Goal: Information Seeking & Learning: Check status

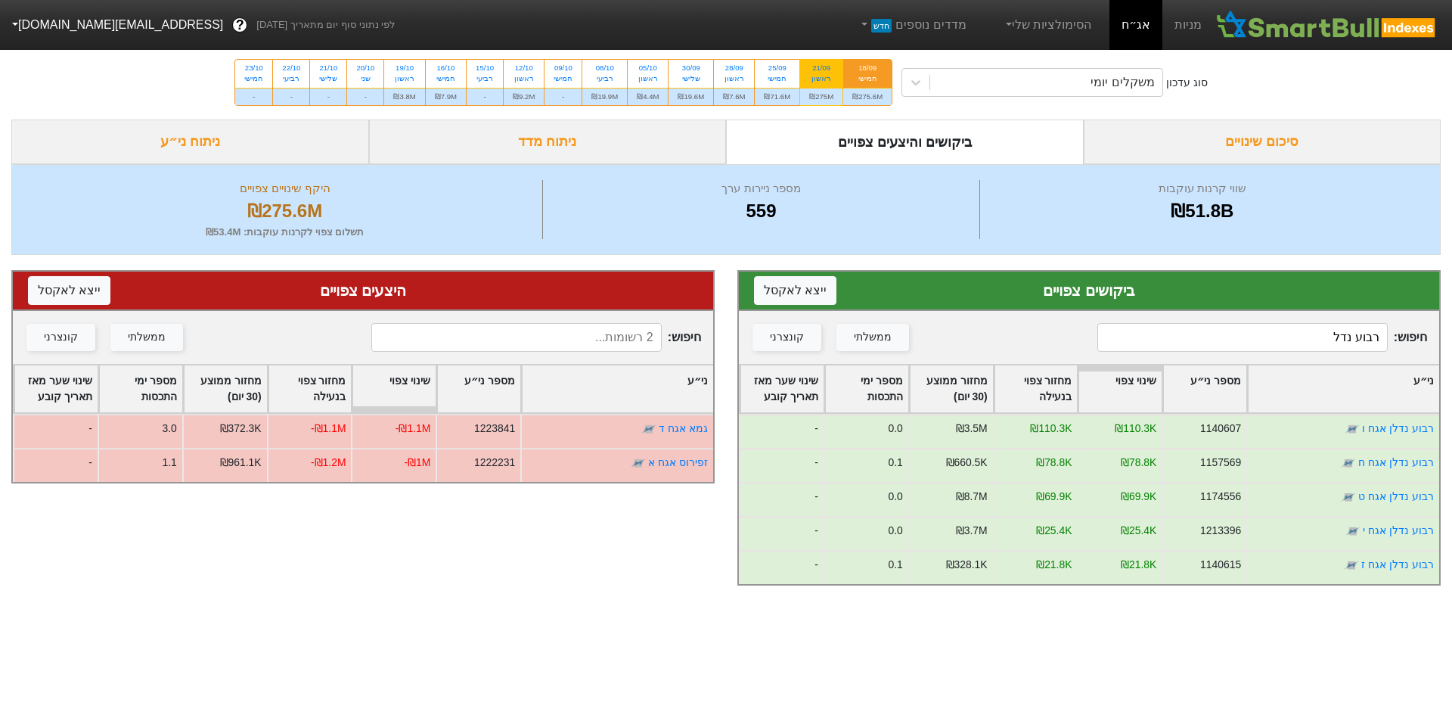
click at [832, 70] on div "21/09" at bounding box center [821, 68] width 24 height 11
click at [821, 70] on input "21/09 ראשון ₪275M" at bounding box center [816, 65] width 10 height 10
radio input "true"
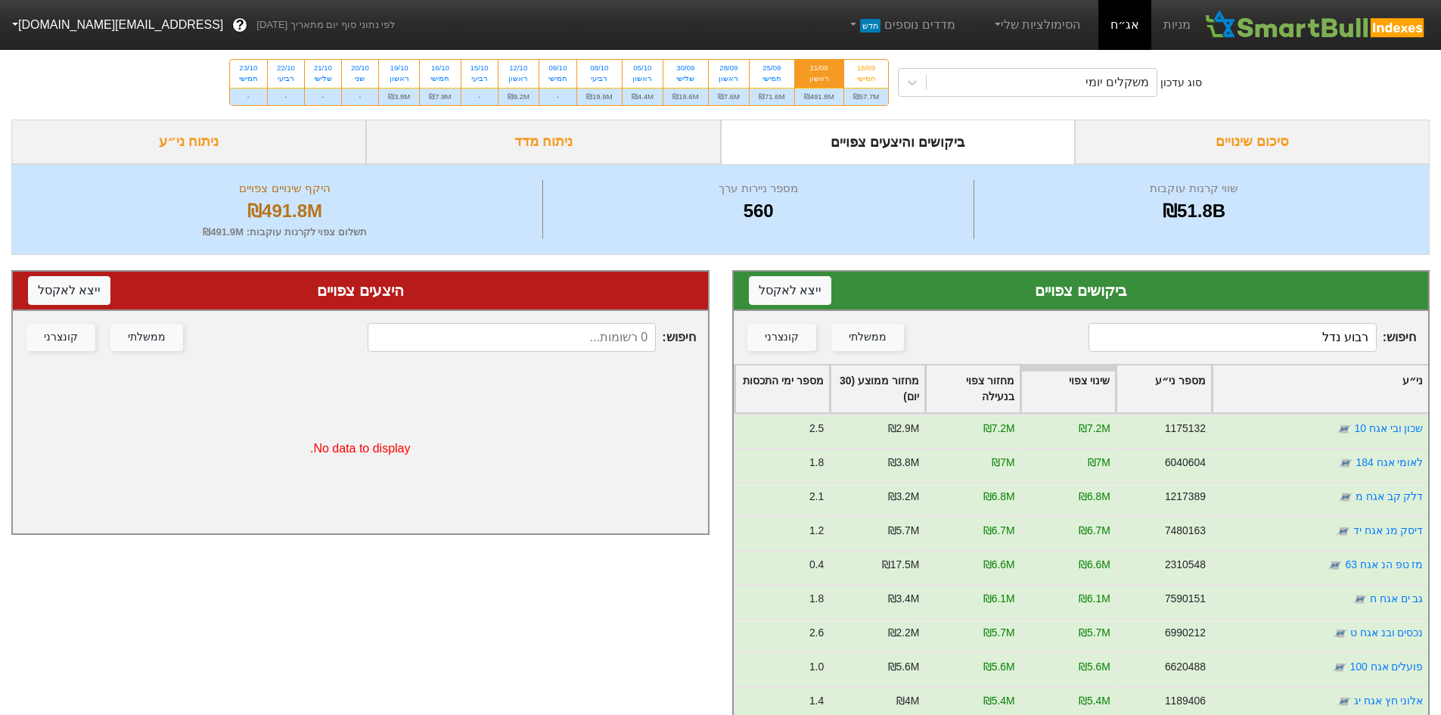
click at [1230, 345] on input "רבוע נדל" at bounding box center [1232, 337] width 288 height 29
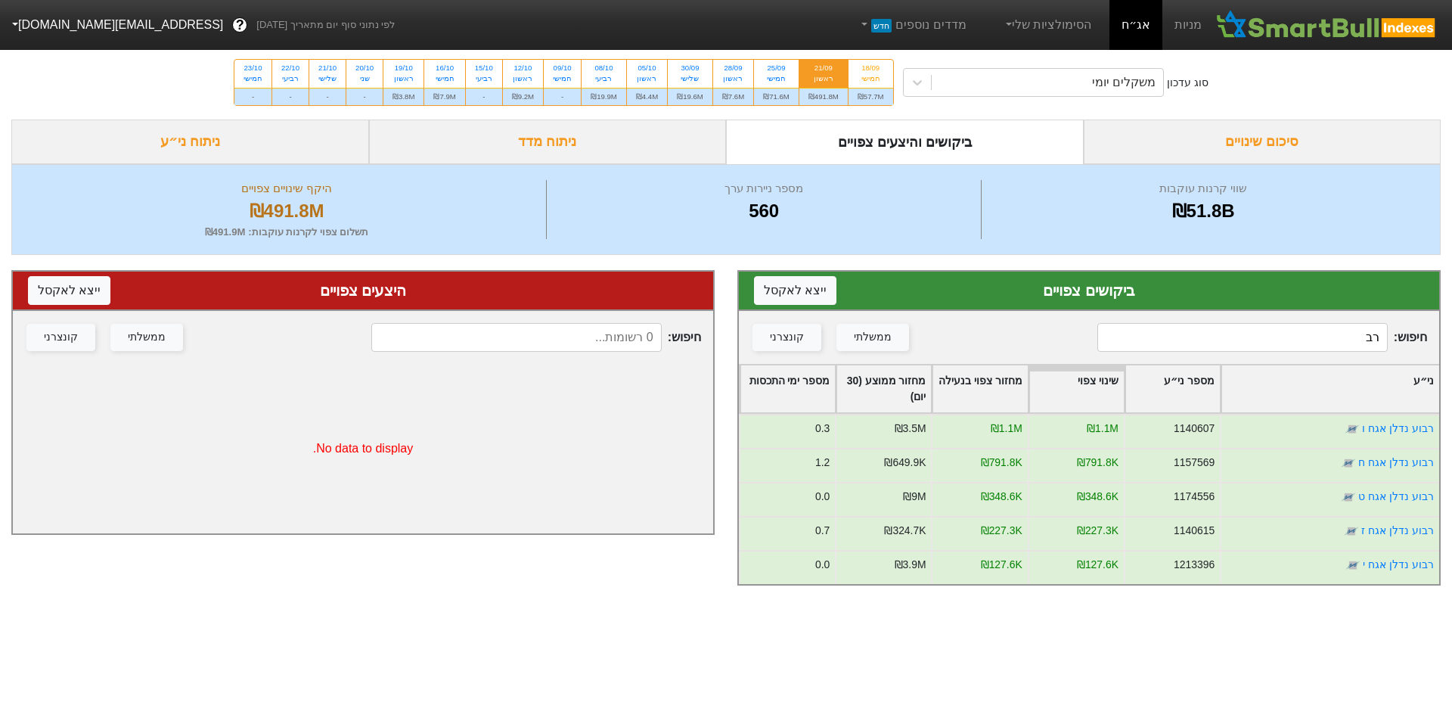
type input "ר"
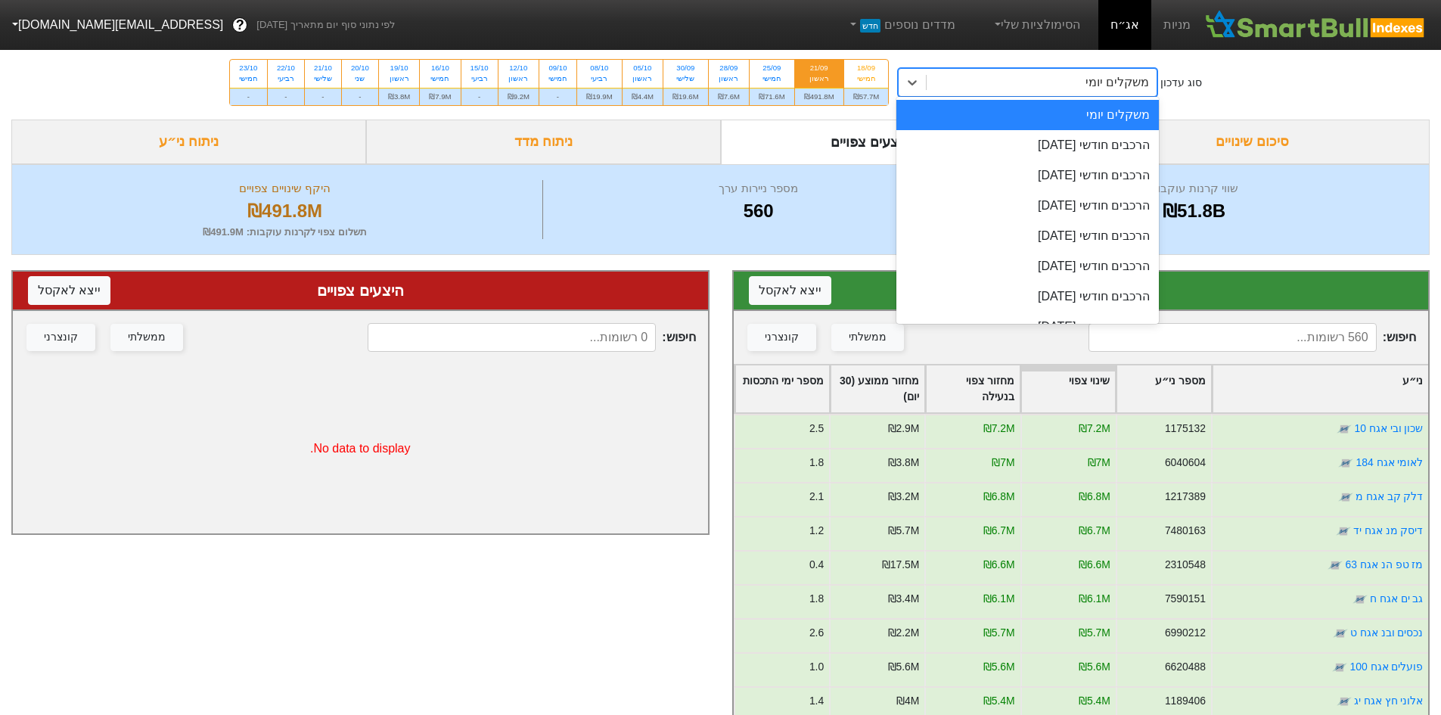
drag, startPoint x: 1004, startPoint y: 82, endPoint x: 1027, endPoint y: 91, distance: 24.4
click at [1005, 83] on div "משקלים יומי" at bounding box center [1041, 82] width 230 height 27
click at [1065, 154] on div "הרכבים חודשי [DATE]" at bounding box center [1027, 145] width 262 height 30
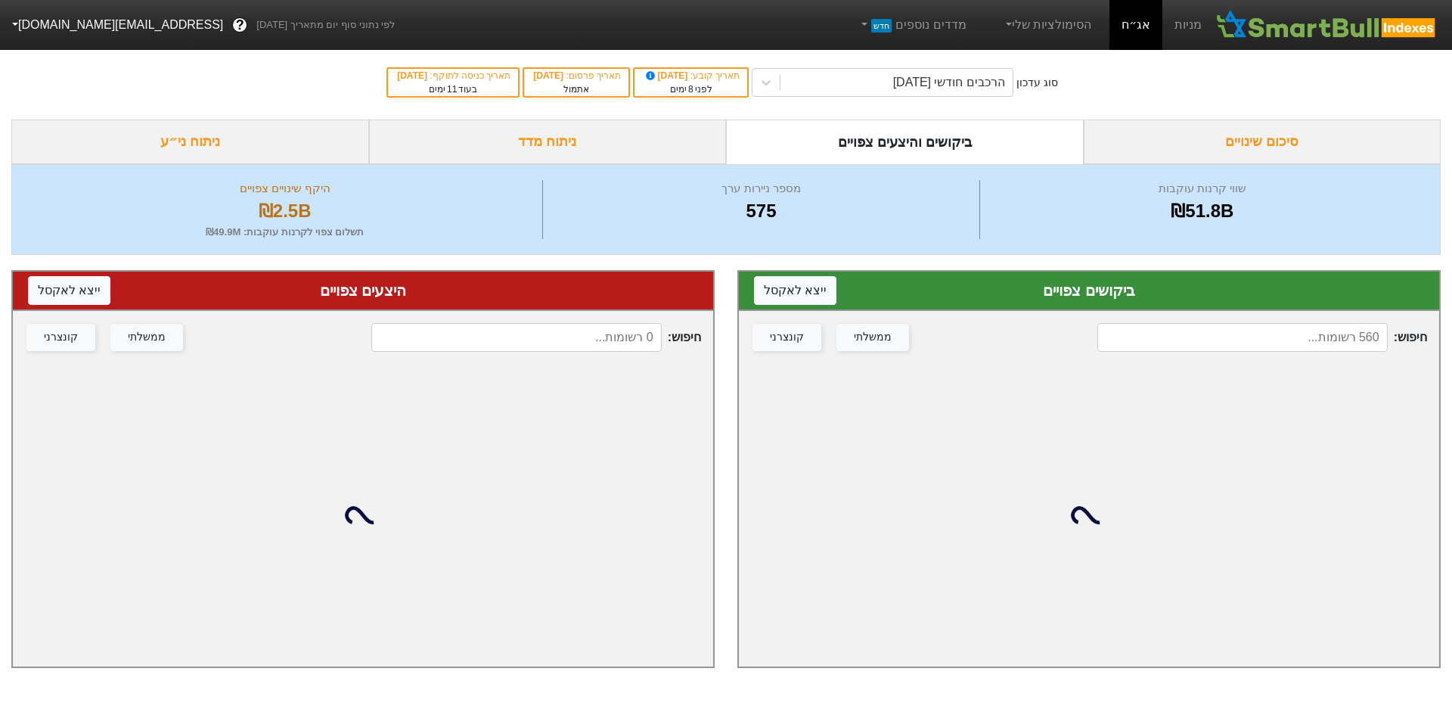
drag, startPoint x: 1302, startPoint y: 353, endPoint x: 1301, endPoint y: 340, distance: 13.7
click at [1301, 352] on div "חיפוש : ממשלתי קונצרני" at bounding box center [1089, 337] width 700 height 53
click at [1301, 337] on input at bounding box center [1242, 337] width 290 height 29
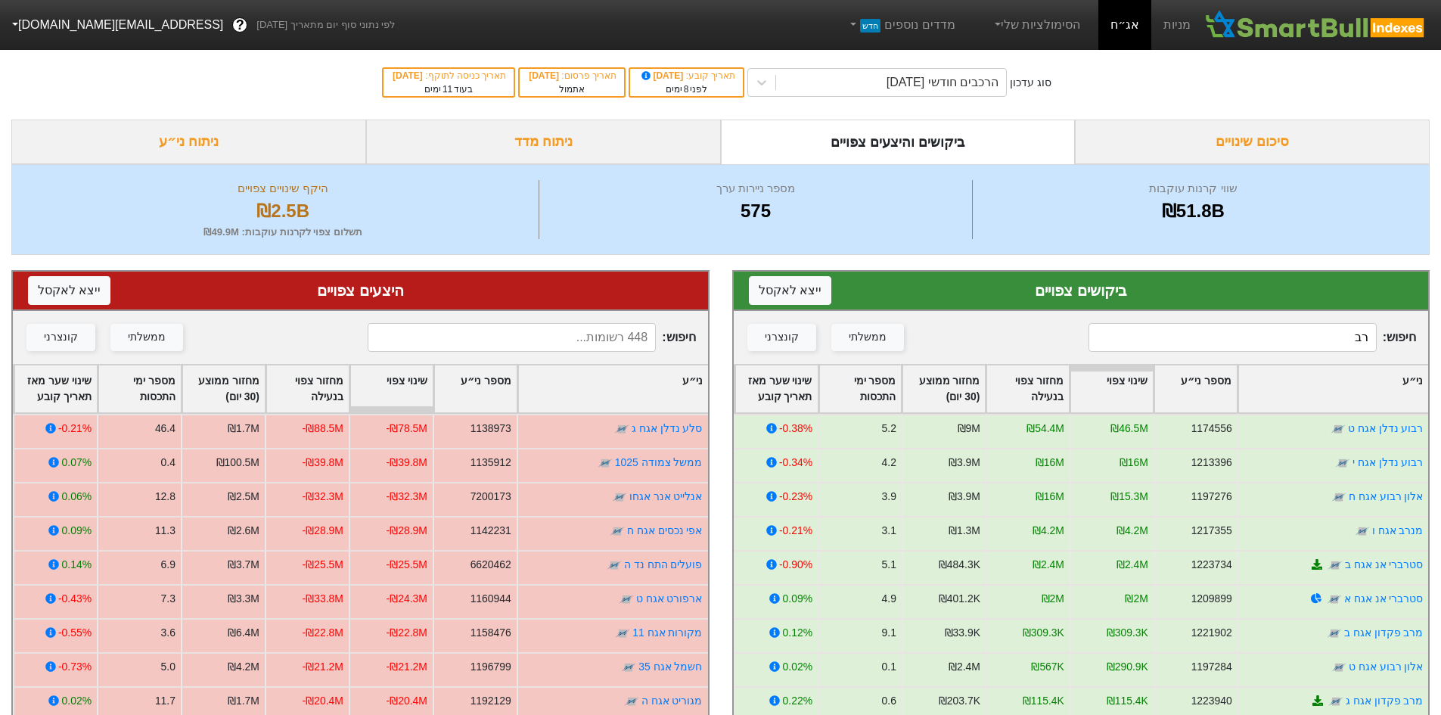
type input "רבו"
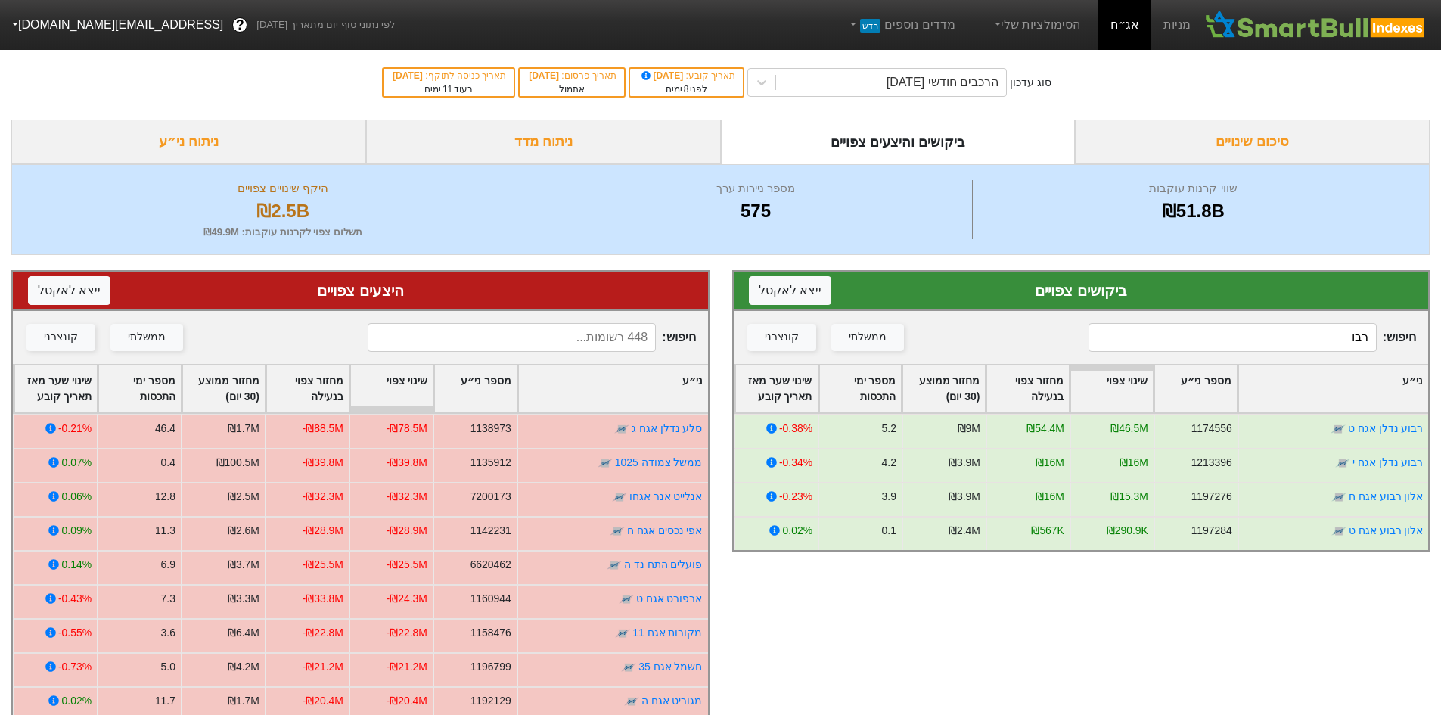
drag, startPoint x: 1335, startPoint y: 335, endPoint x: 1535, endPoint y: 322, distance: 200.0
click at [1441, 322] on html "מניות אג״ח הסימולציות שלי מדדים נוספים חדש לפי נתוני סוף יום מתאריך [DATE] ? [E…" at bounding box center [720, 480] width 1441 height 960
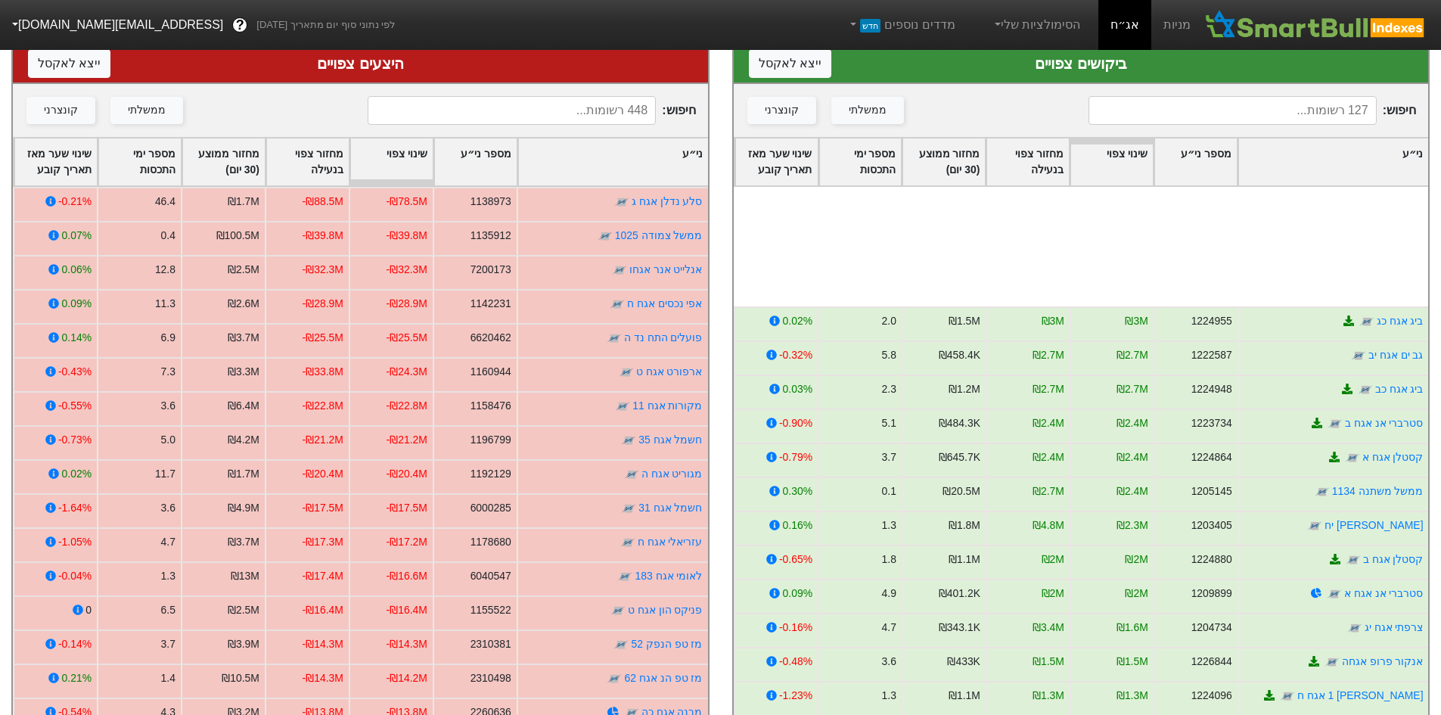
scroll to position [1588, 0]
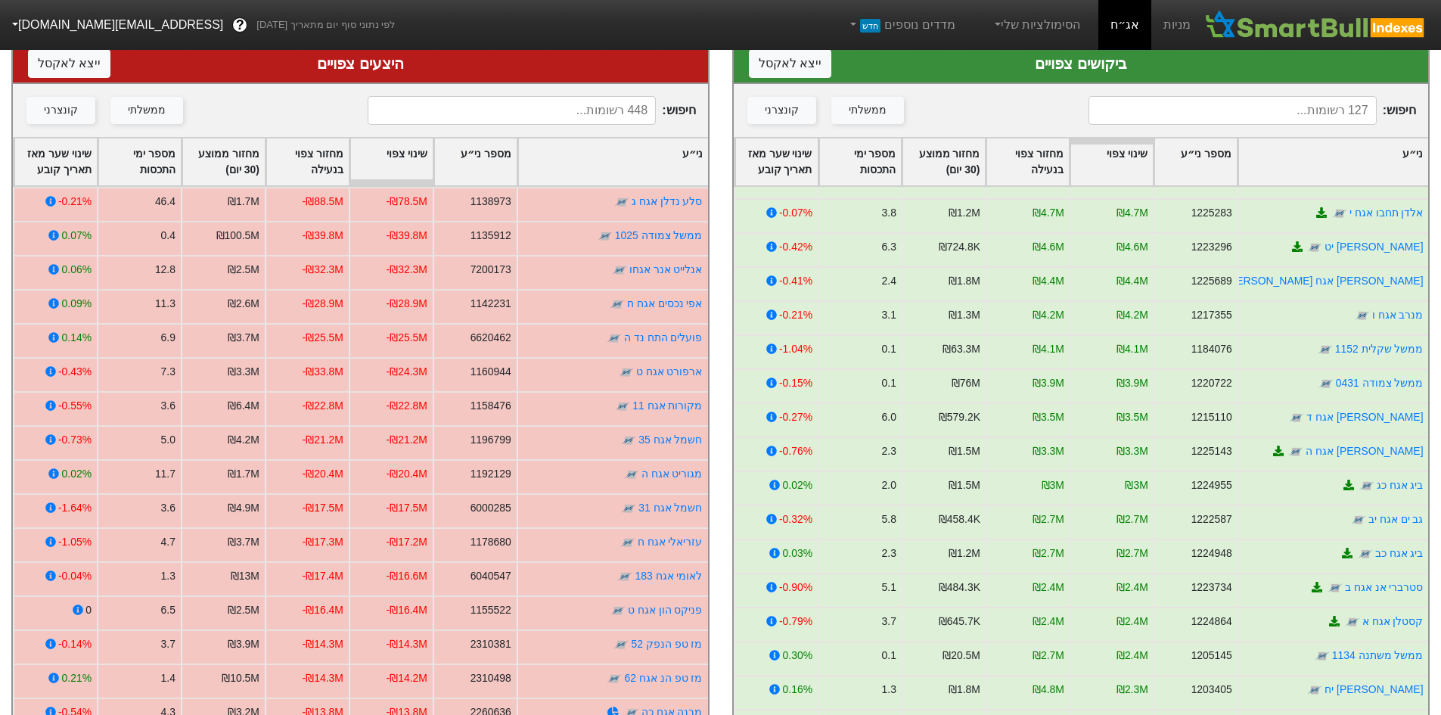
click at [1220, 118] on input at bounding box center [1232, 110] width 288 height 29
type input "נמ"
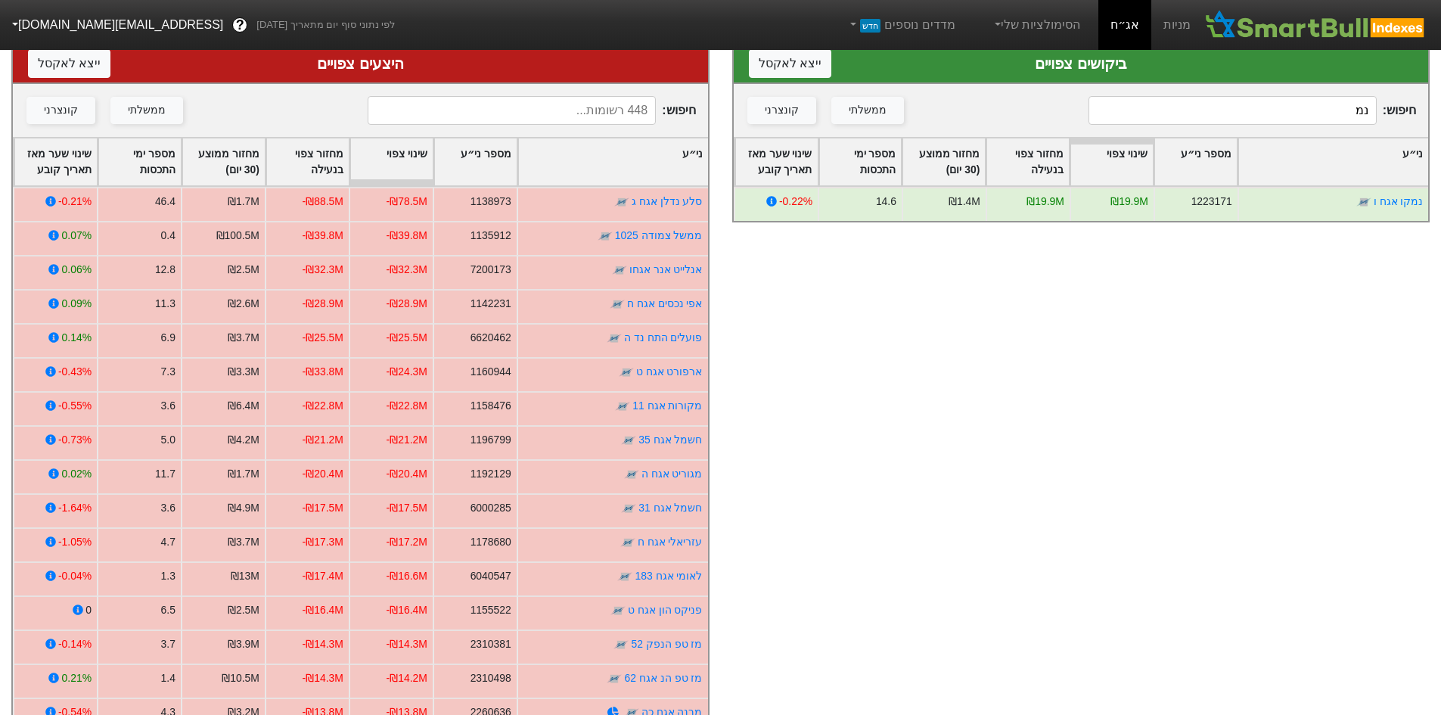
click at [1441, 100] on html "מניות אג״ח הסימולציות שלי מדדים נוספים חדש לפי נתוני סוף יום מתאריך [DATE] ? [E…" at bounding box center [720, 253] width 1441 height 960
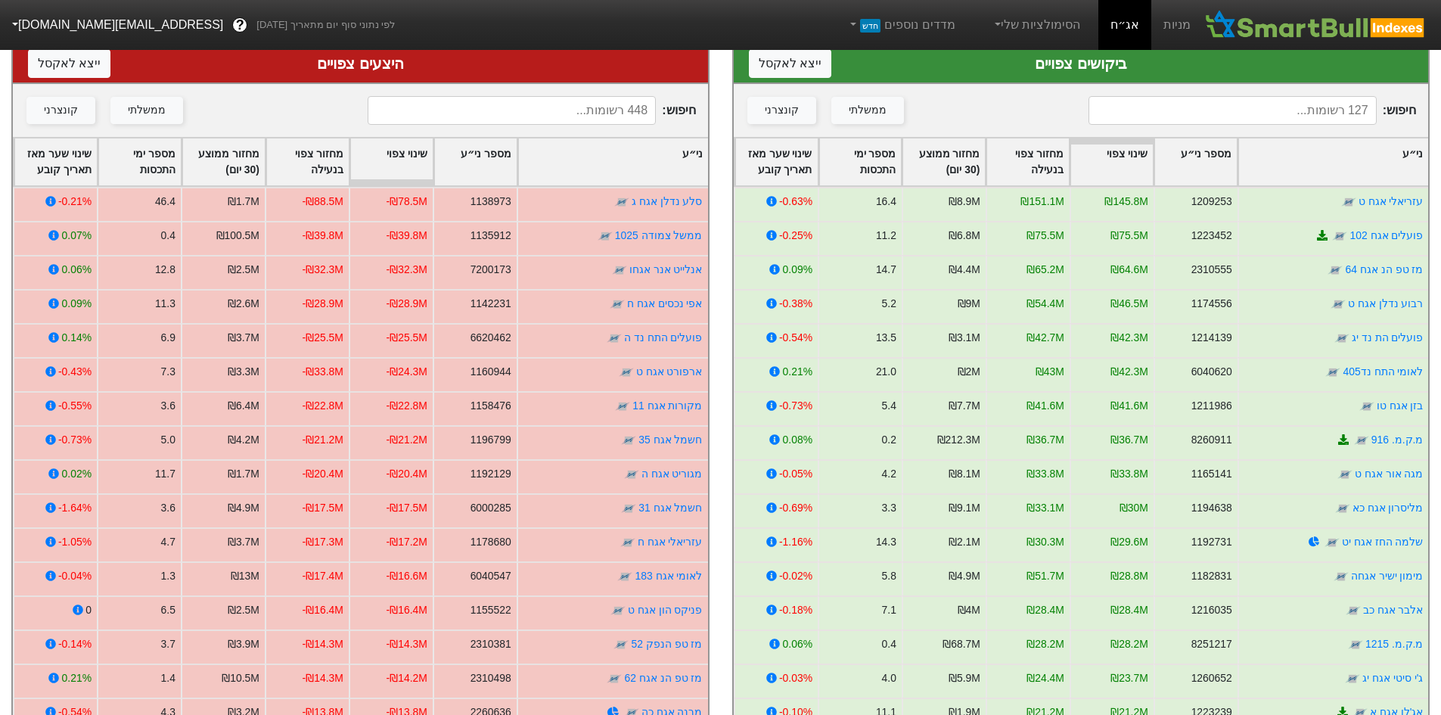
click at [877, 167] on div "מספר ימי התכסות" at bounding box center [860, 161] width 82 height 47
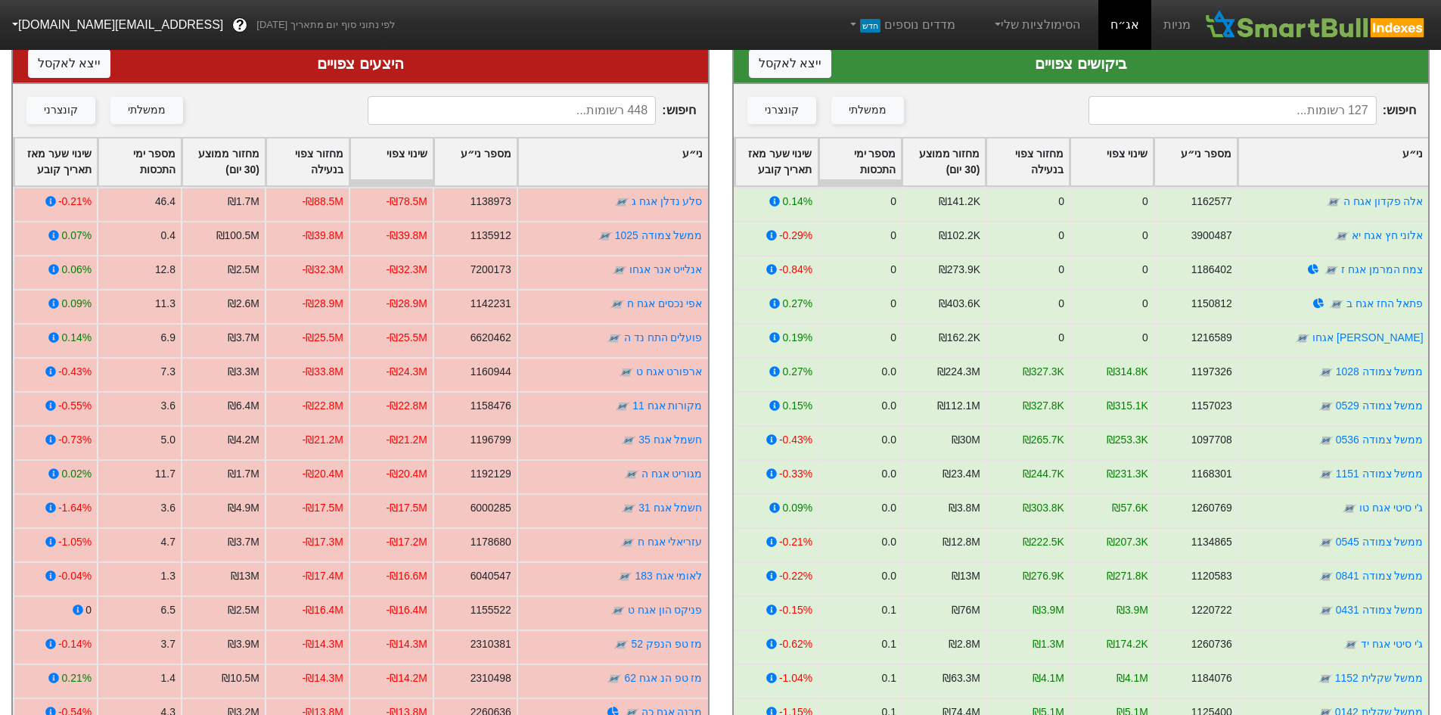
click at [879, 167] on div "מספר ימי התכסות" at bounding box center [860, 161] width 82 height 47
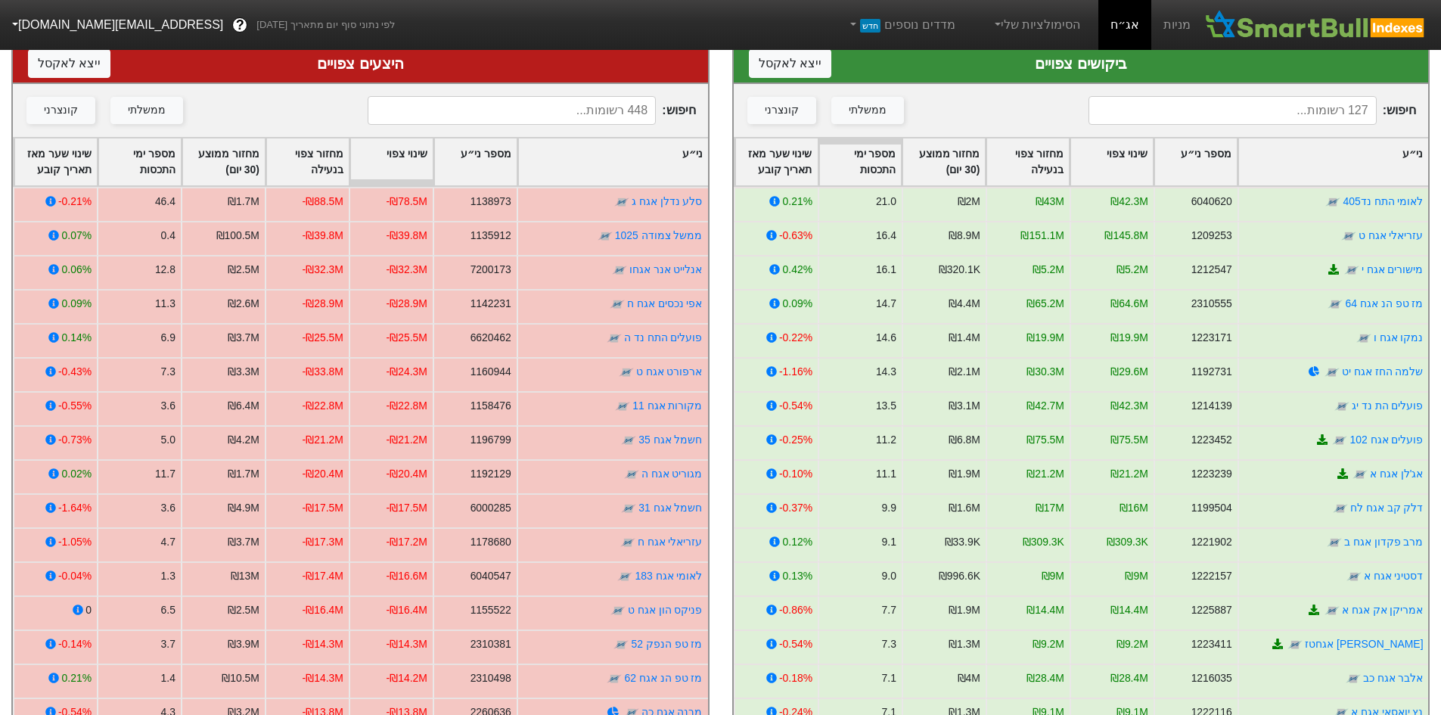
click at [1177, 128] on div "חיפוש : ממשלתי קונצרני" at bounding box center [1081, 110] width 695 height 53
click at [1180, 116] on input at bounding box center [1232, 110] width 288 height 29
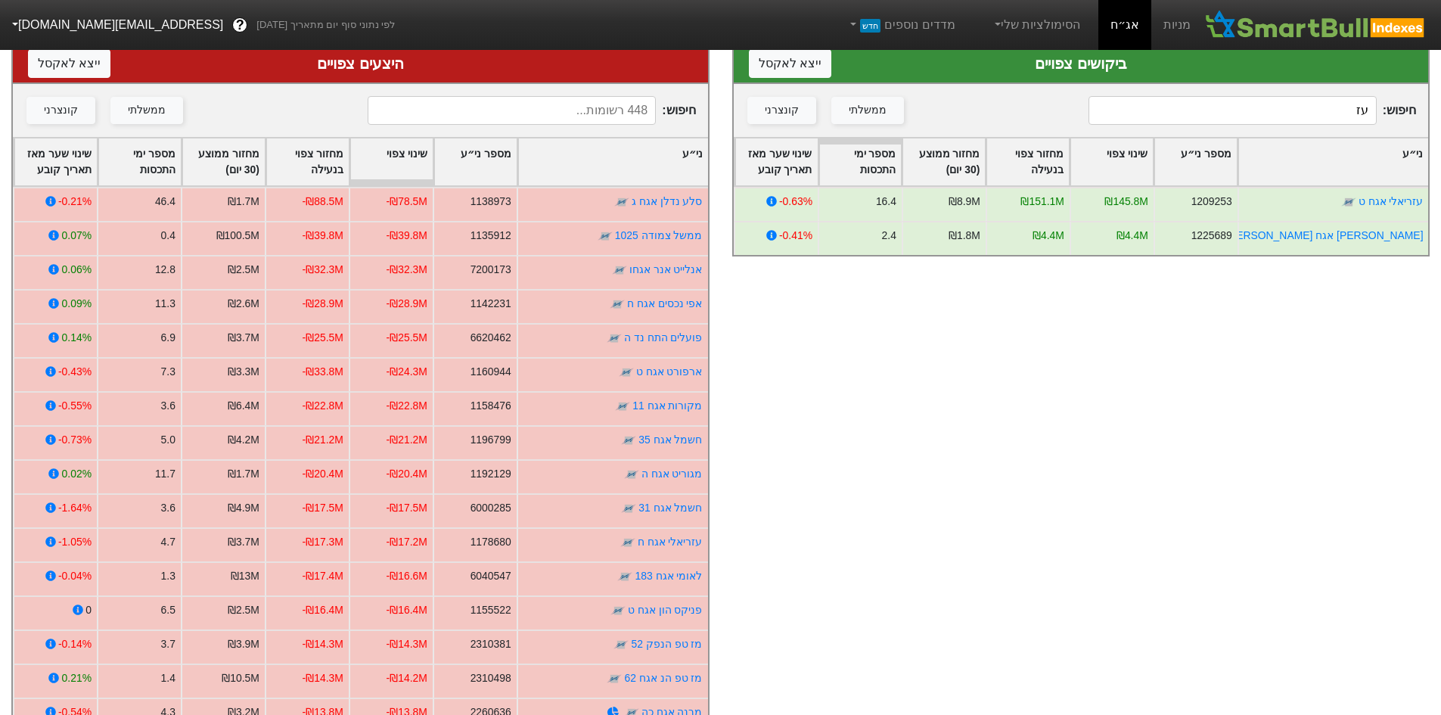
type input "ע"
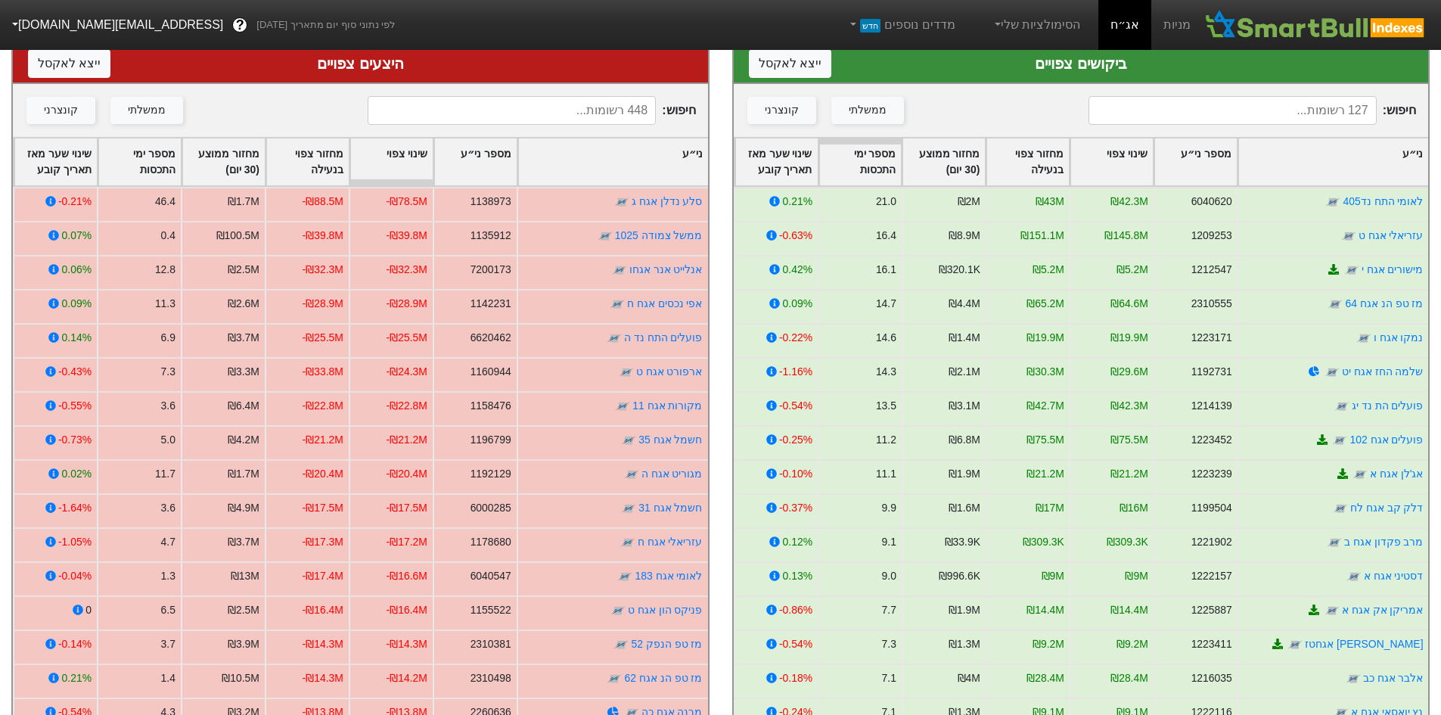
click at [883, 157] on div "מספר ימי התכסות" at bounding box center [860, 161] width 82 height 47
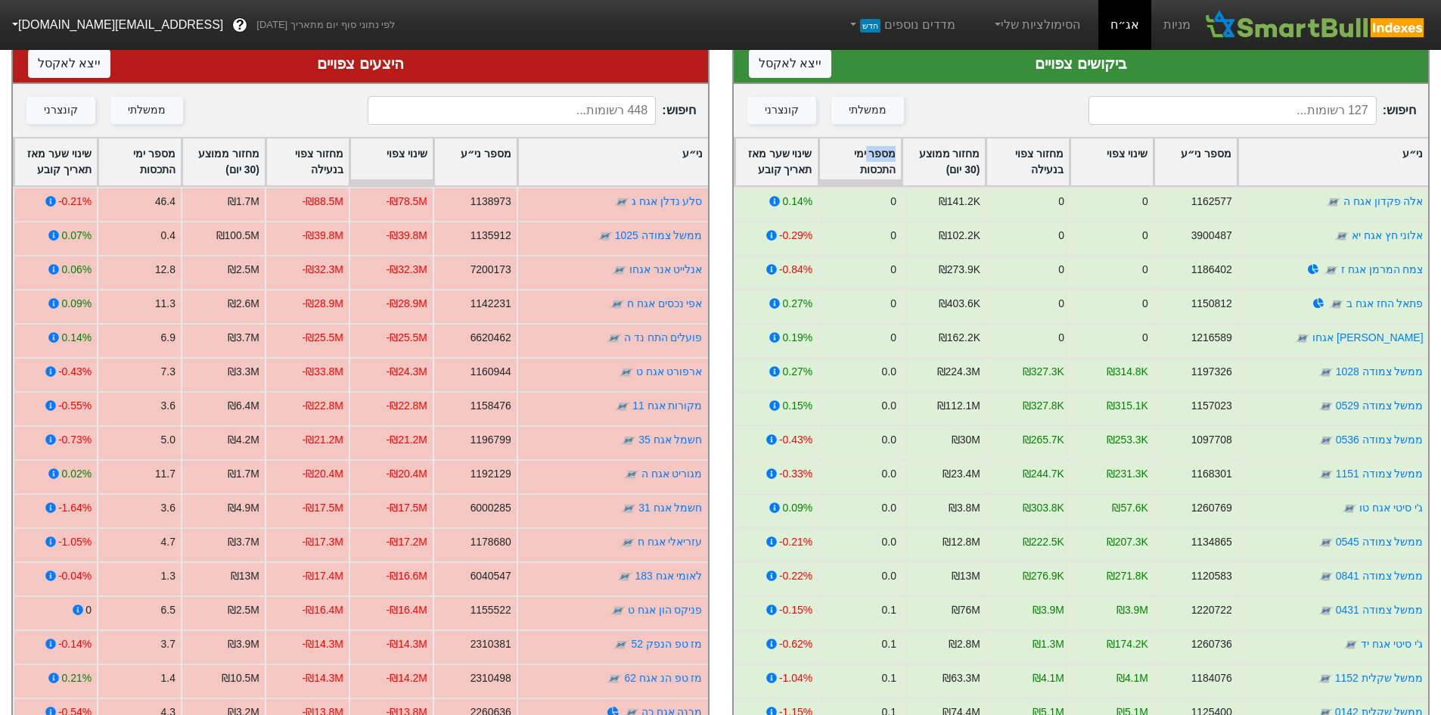
click at [883, 157] on div "מספר ימי התכסות" at bounding box center [860, 161] width 82 height 47
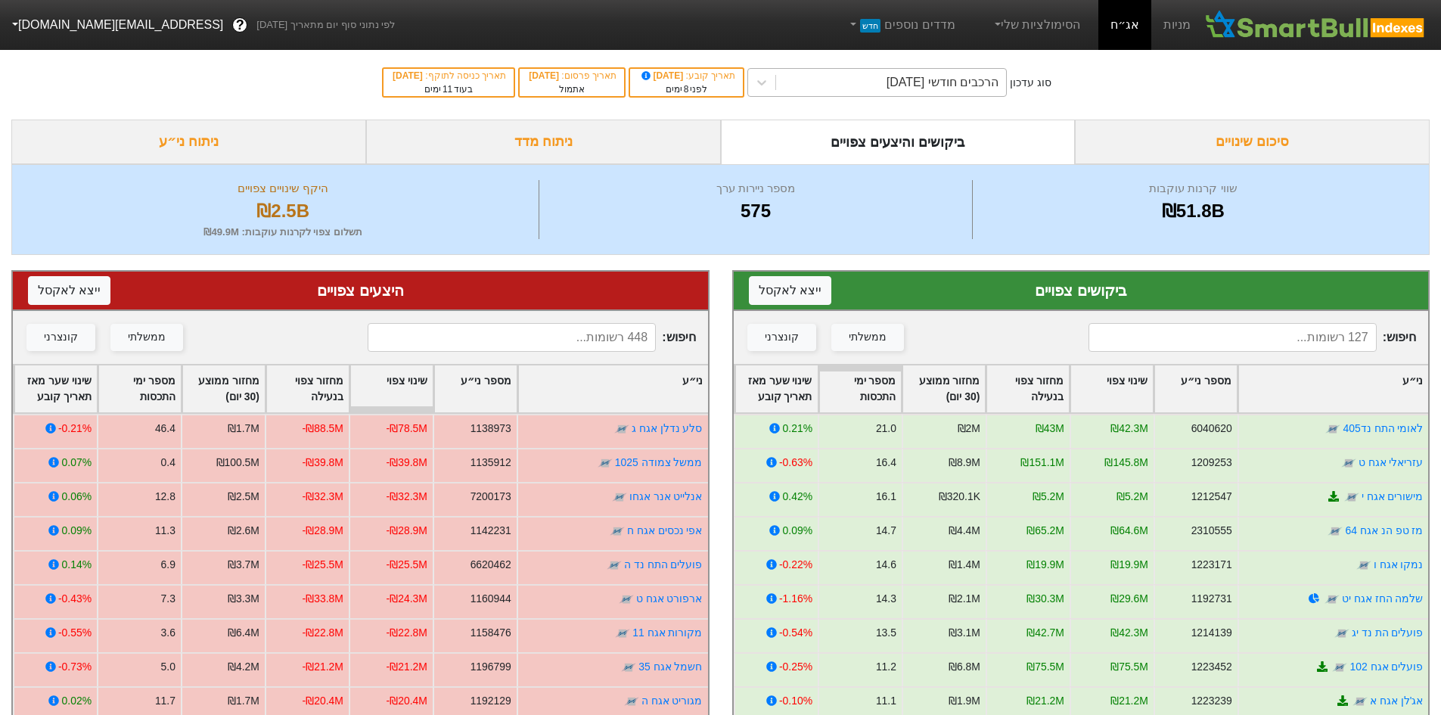
click at [943, 72] on div "הרכבים חודשי [DATE]" at bounding box center [891, 82] width 230 height 27
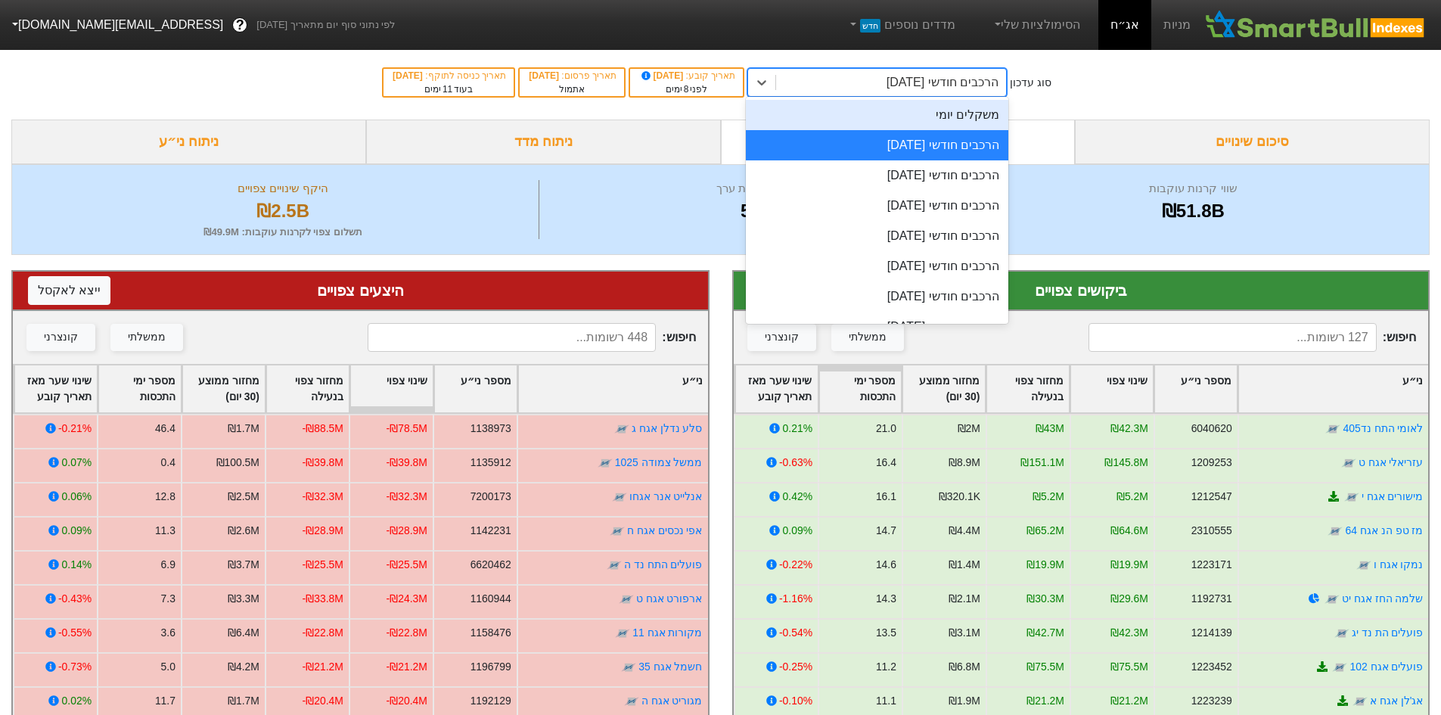
click at [979, 122] on div "משקלים יומי" at bounding box center [877, 115] width 262 height 30
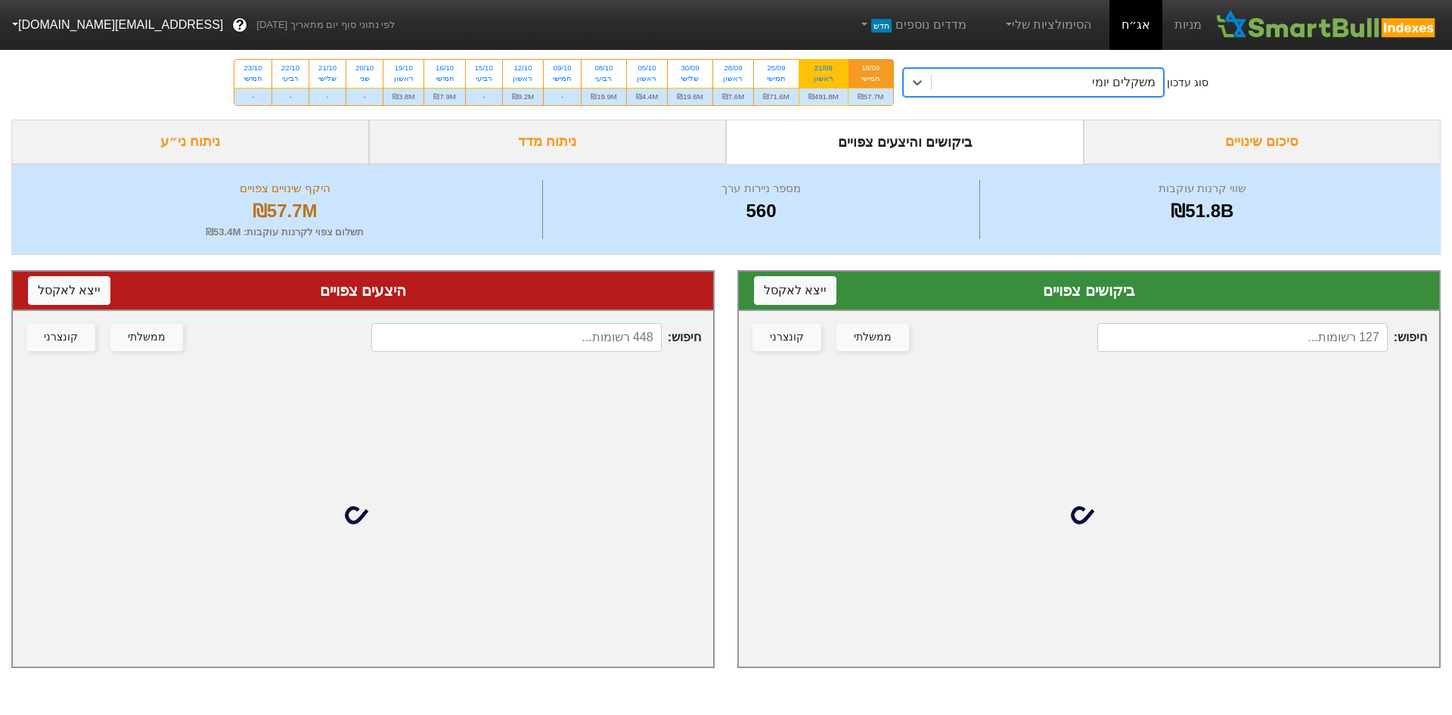
click at [827, 66] on div "21/09" at bounding box center [823, 68] width 30 height 11
click at [823, 66] on input "21/09 ראשון ₪491.8M" at bounding box center [819, 65] width 10 height 10
radio input "true"
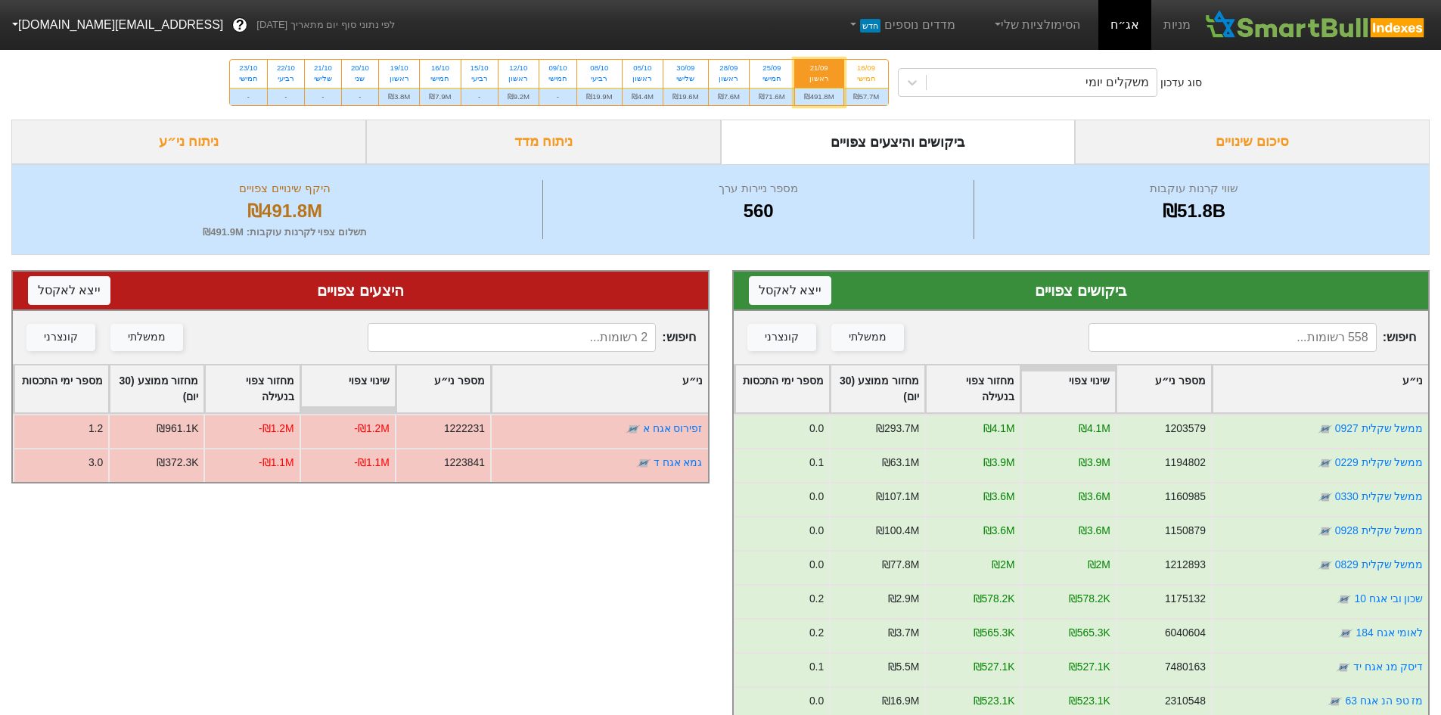
click at [1301, 342] on input at bounding box center [1232, 337] width 288 height 29
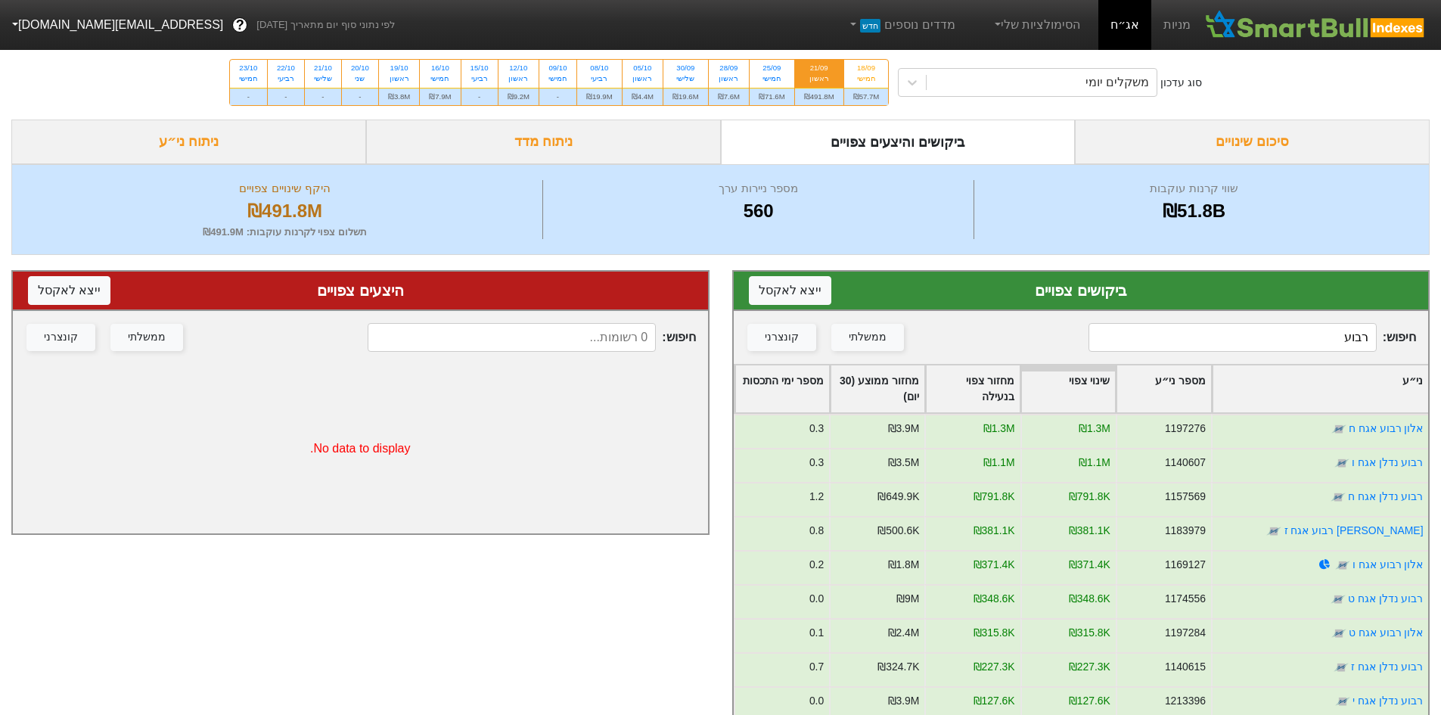
click at [1326, 330] on input "רבוע" at bounding box center [1232, 337] width 288 height 29
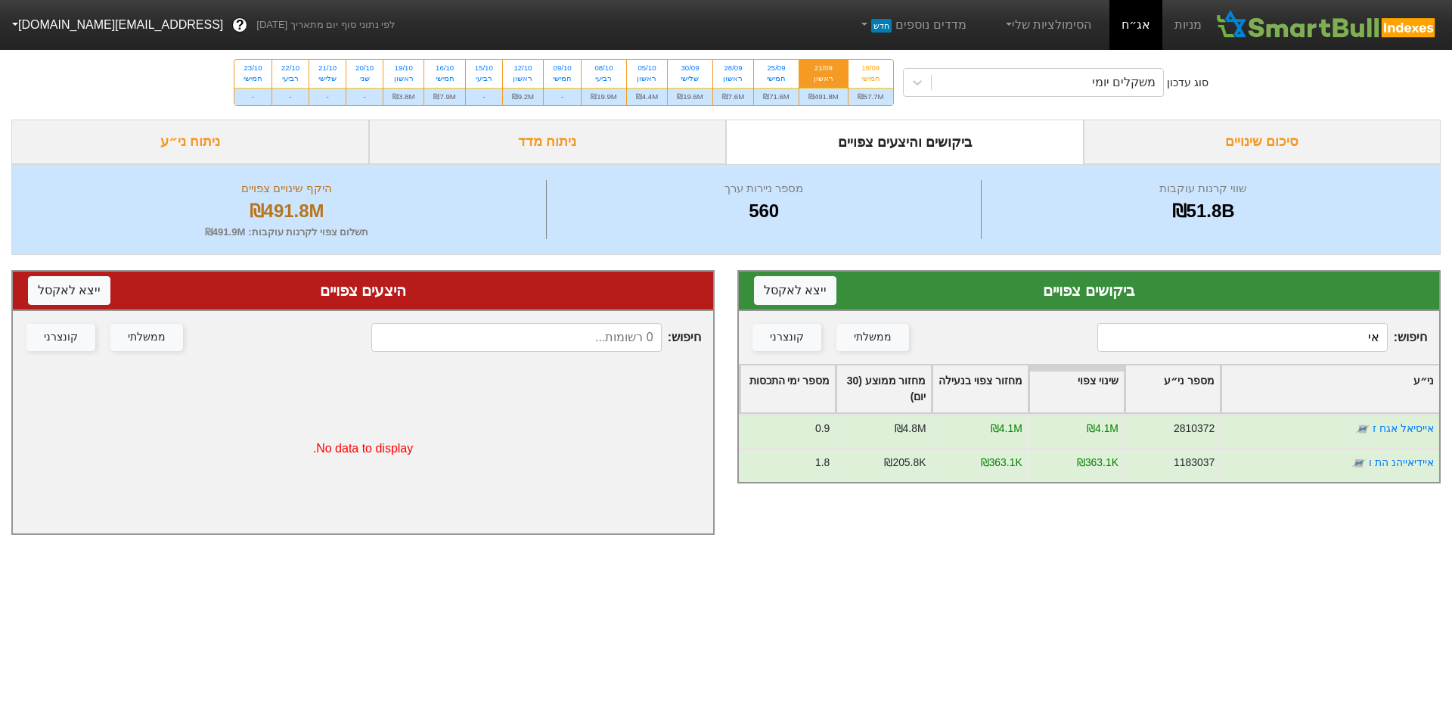
type input "א"
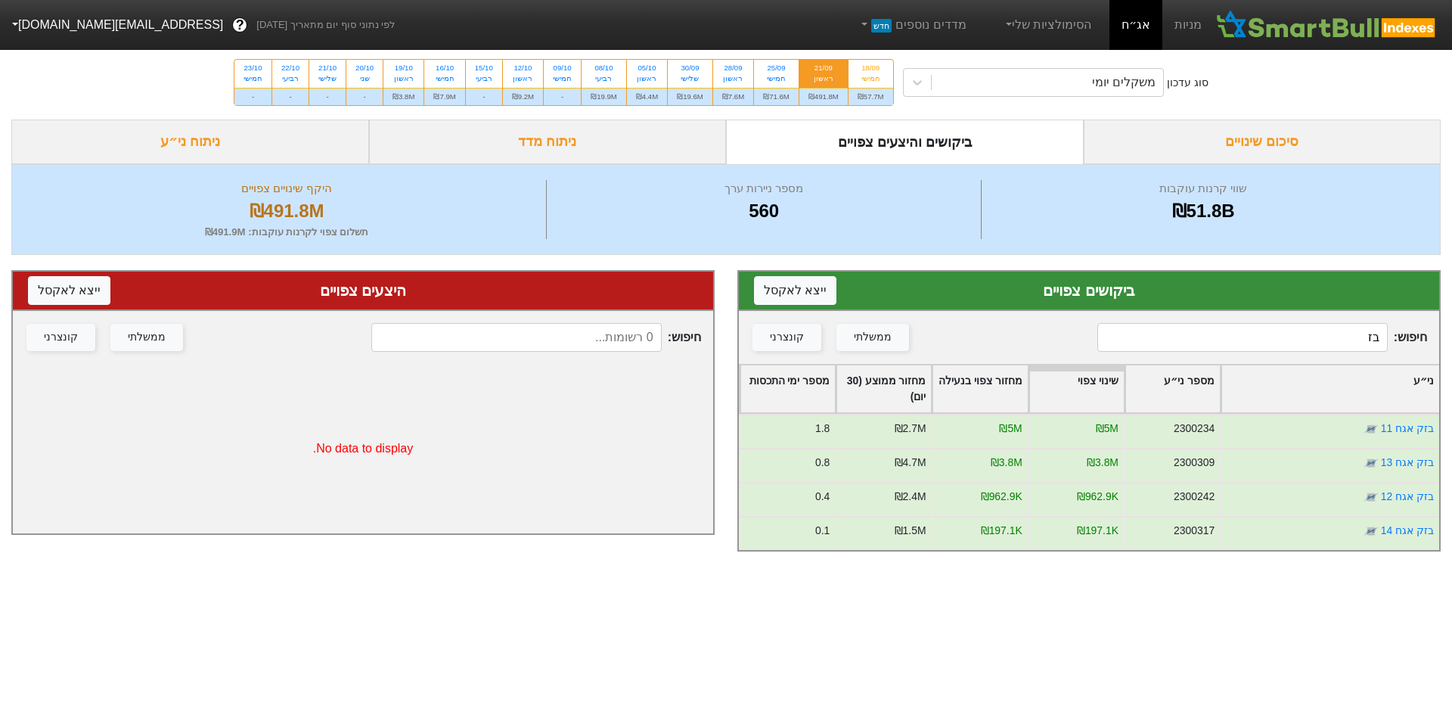
type input "ב"
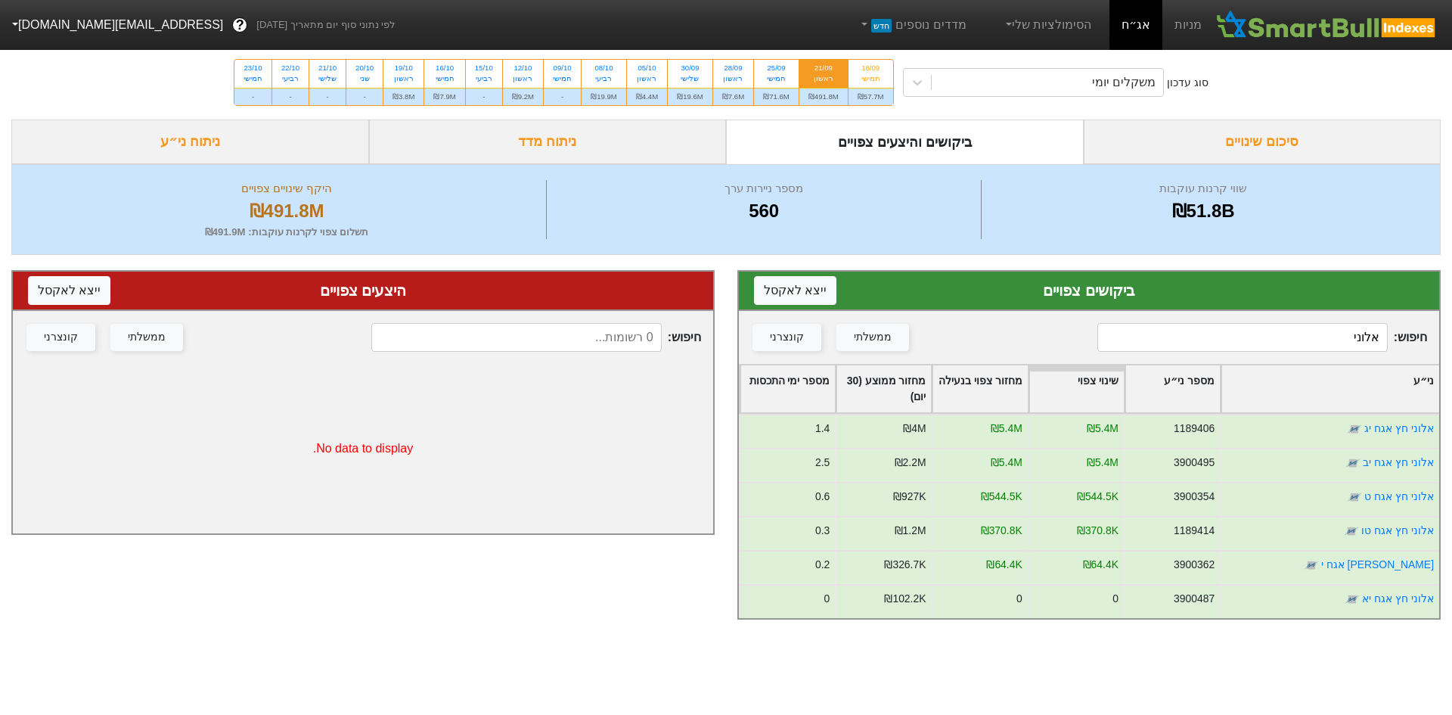
click at [1239, 338] on input "אלוני" at bounding box center [1242, 337] width 290 height 29
click at [1240, 338] on input "אלוני" at bounding box center [1242, 337] width 290 height 29
type input "א"
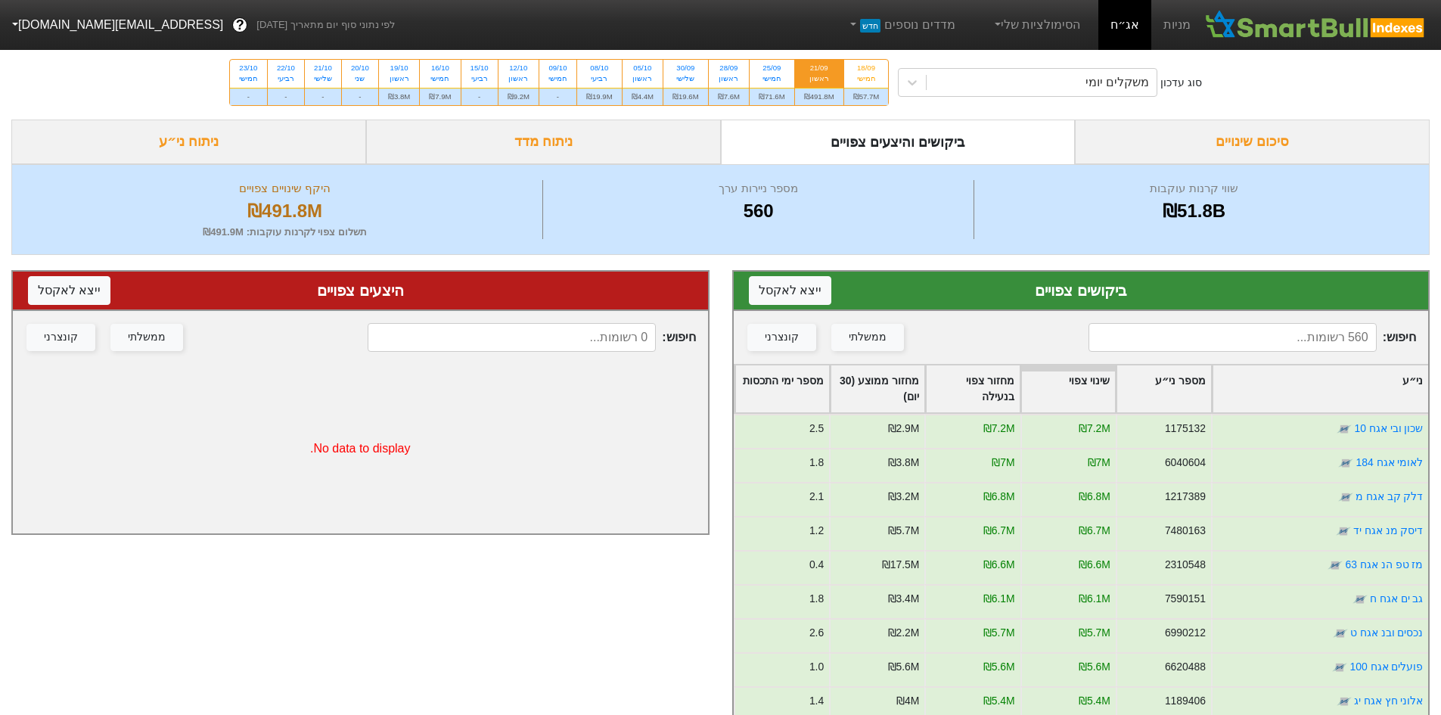
click at [1265, 328] on input at bounding box center [1232, 337] width 288 height 29
click at [1264, 336] on input at bounding box center [1232, 337] width 288 height 29
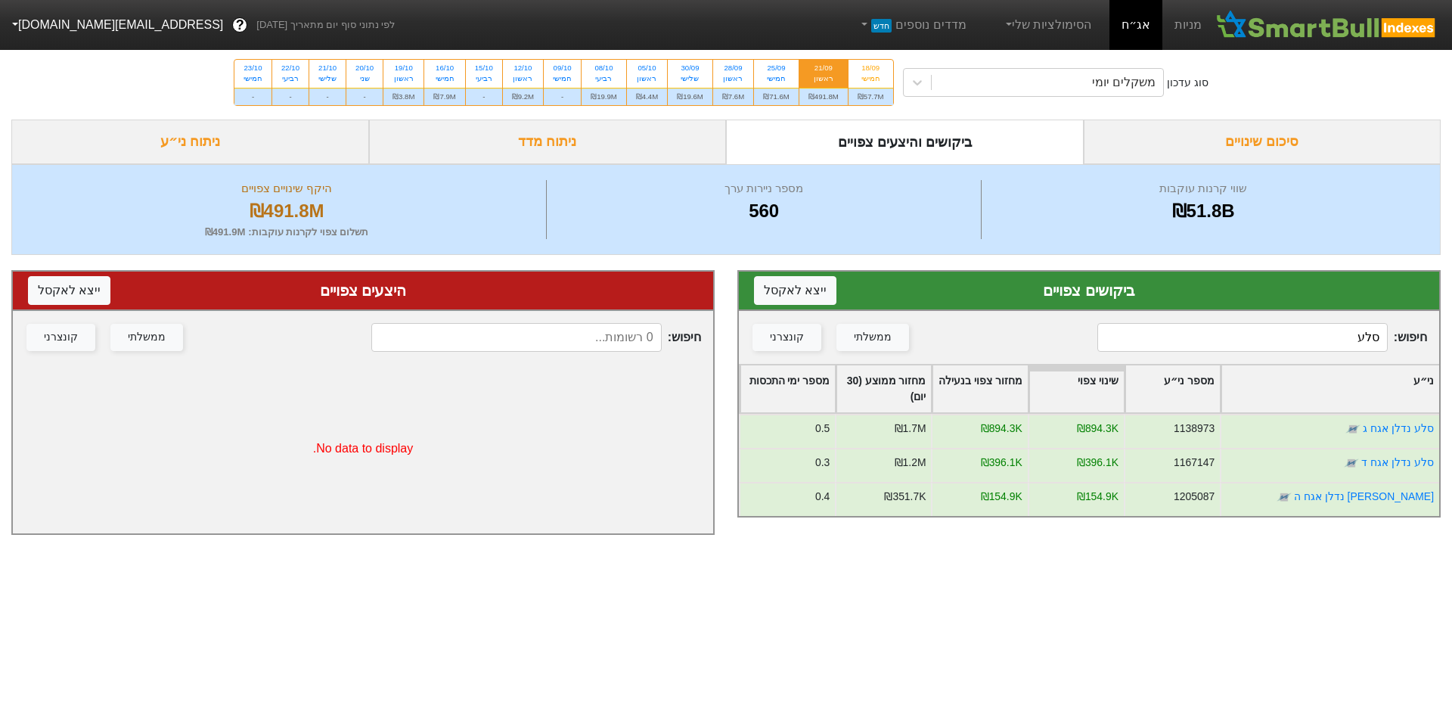
type input "סלע"
